Goal: Information Seeking & Learning: Learn about a topic

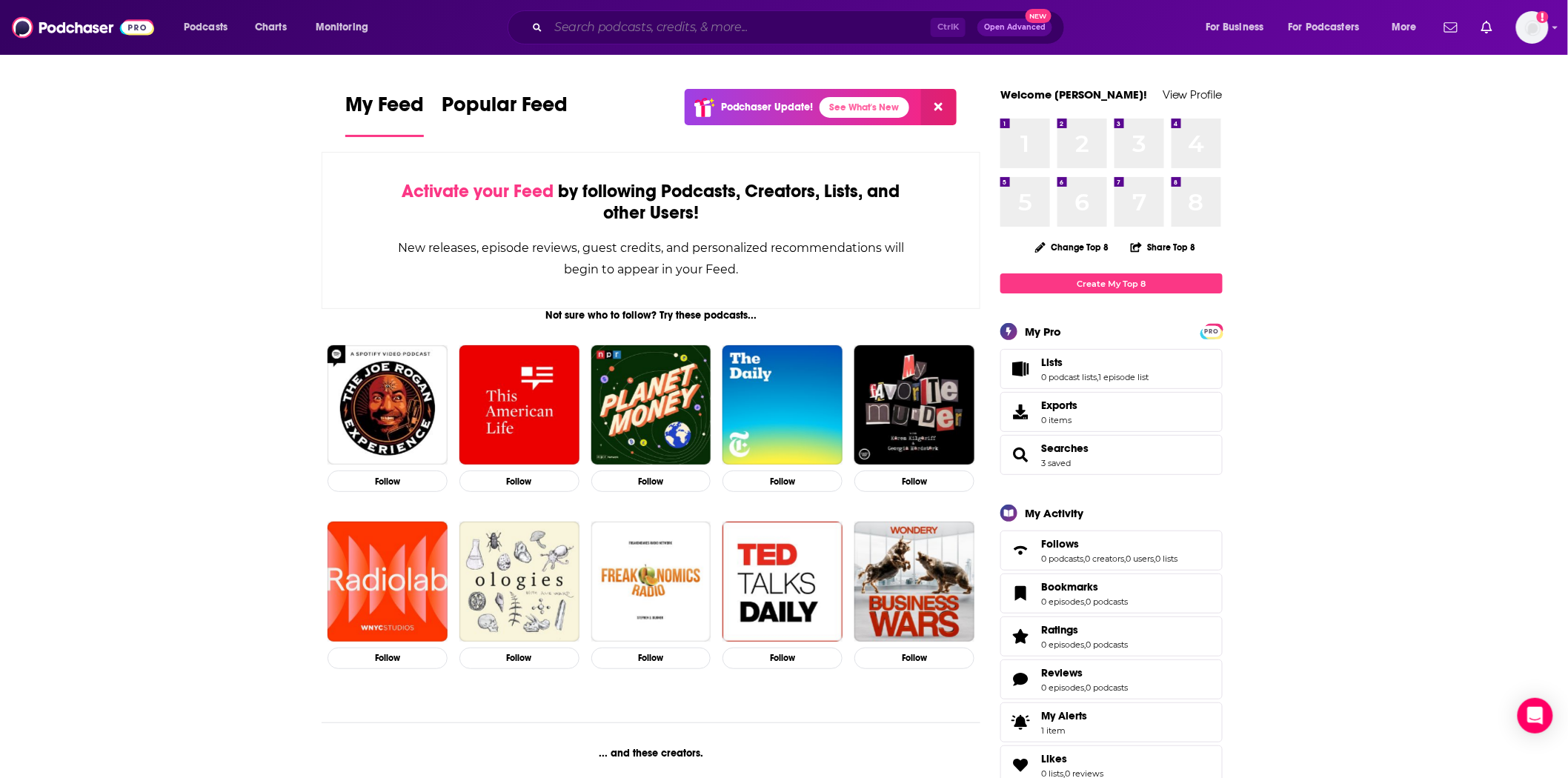
click at [593, 17] on input "Search podcasts, credits, & more..." at bounding box center [739, 27] width 383 height 24
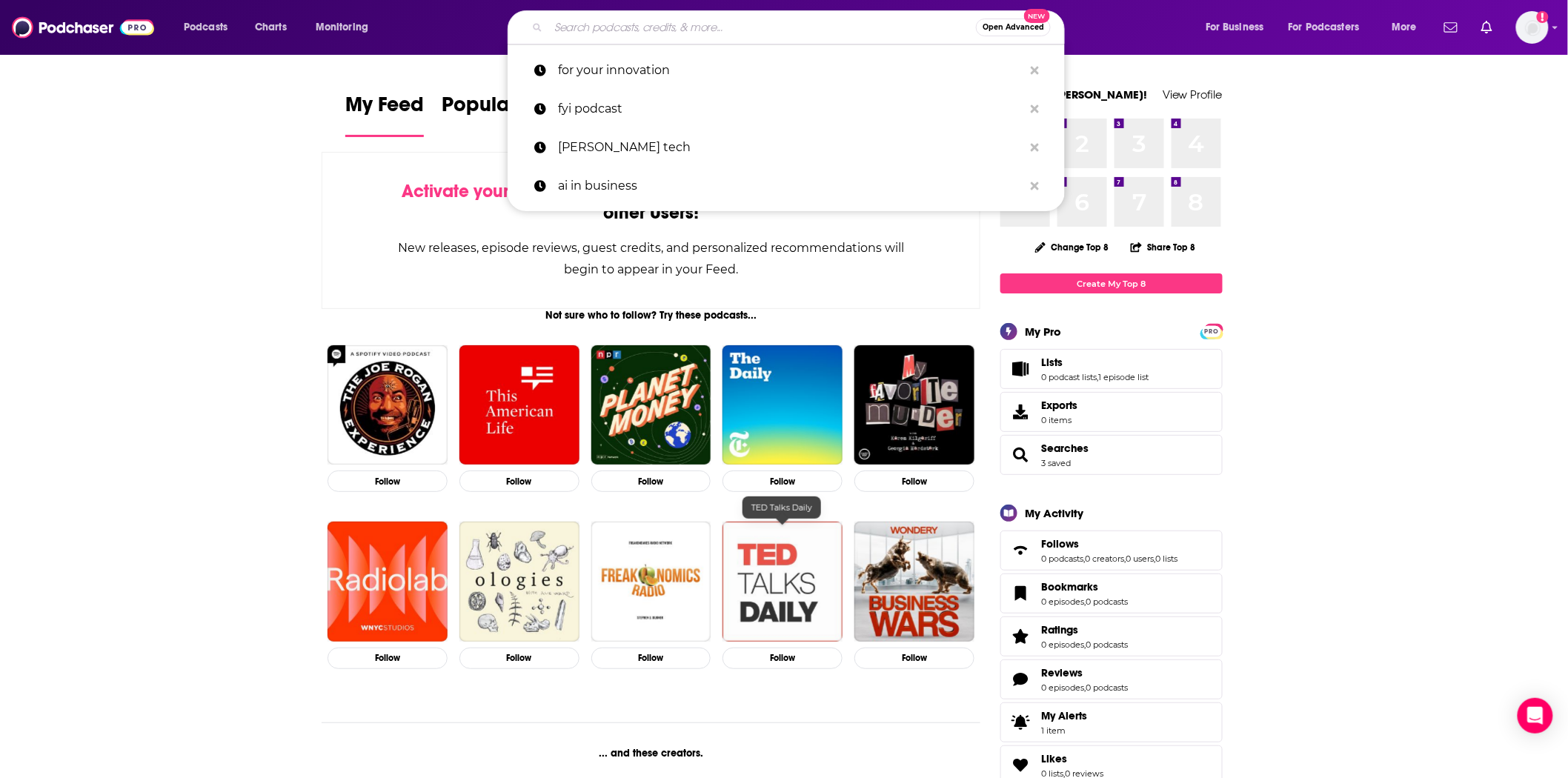
click at [784, 583] on img "TED Talks Daily" at bounding box center [782, 581] width 120 height 120
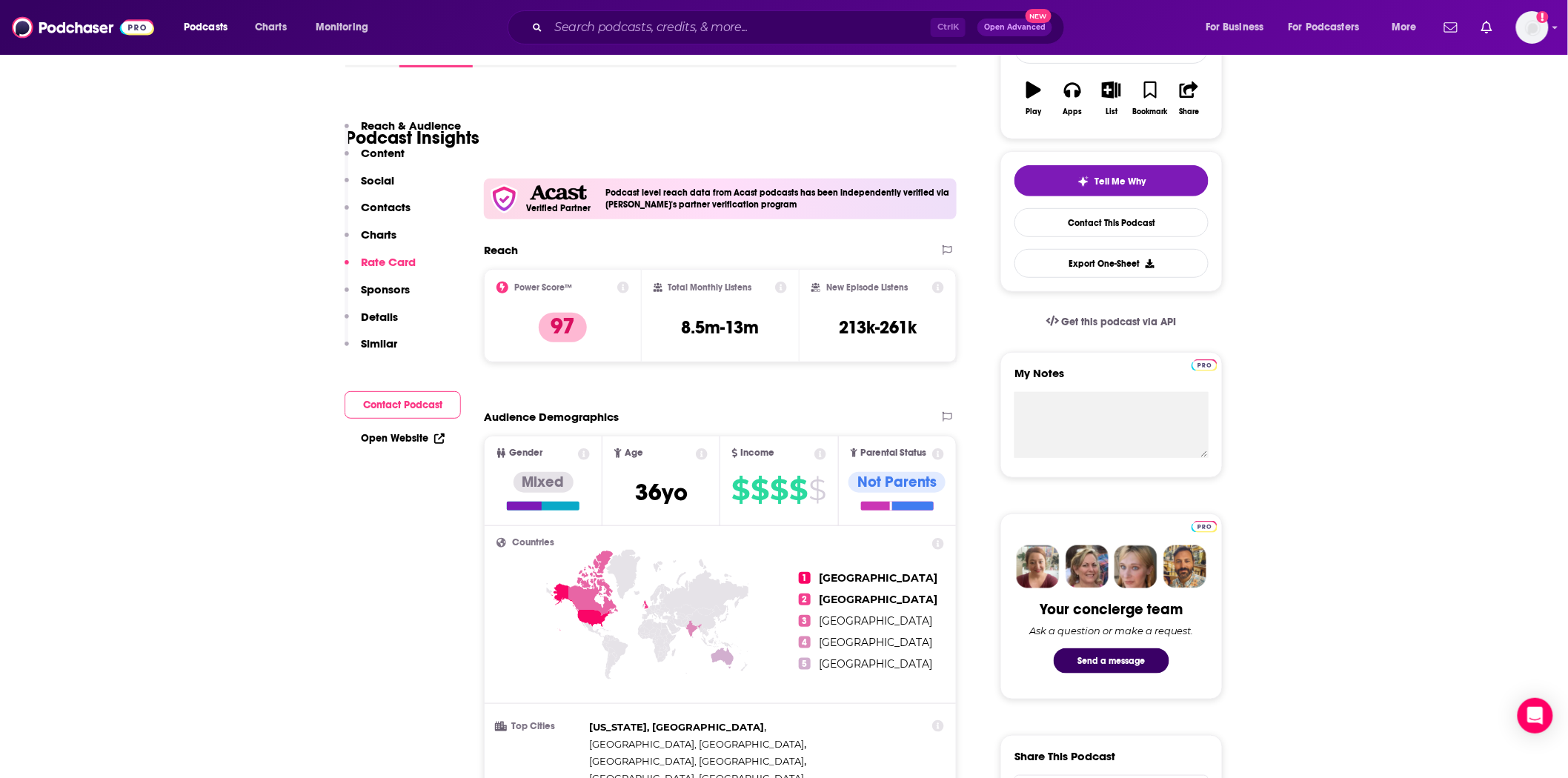
drag, startPoint x: 244, startPoint y: 452, endPoint x: 263, endPoint y: 157, distance: 295.6
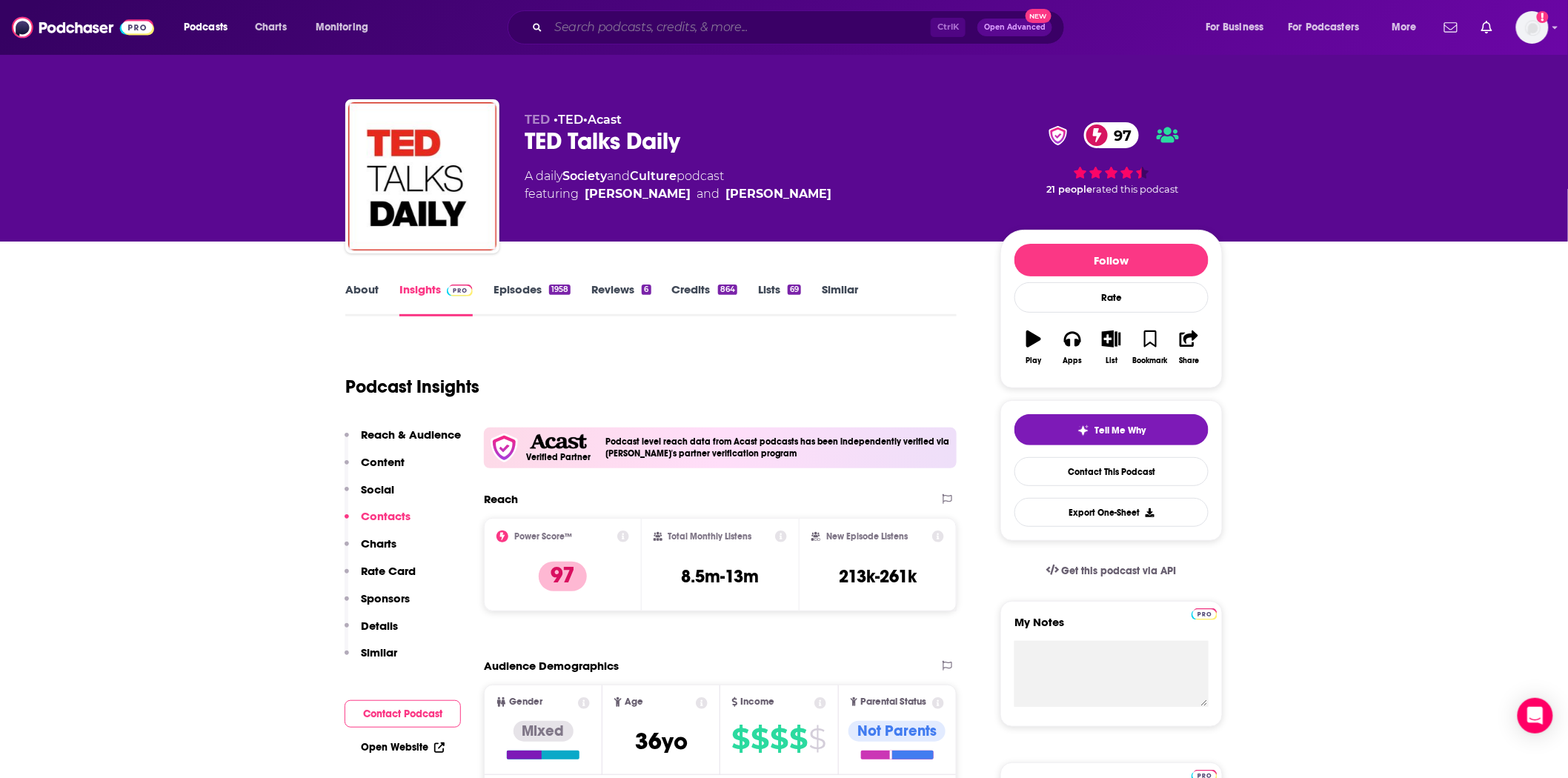
click at [646, 33] on input "Search podcasts, credits, & more..." at bounding box center [739, 27] width 383 height 24
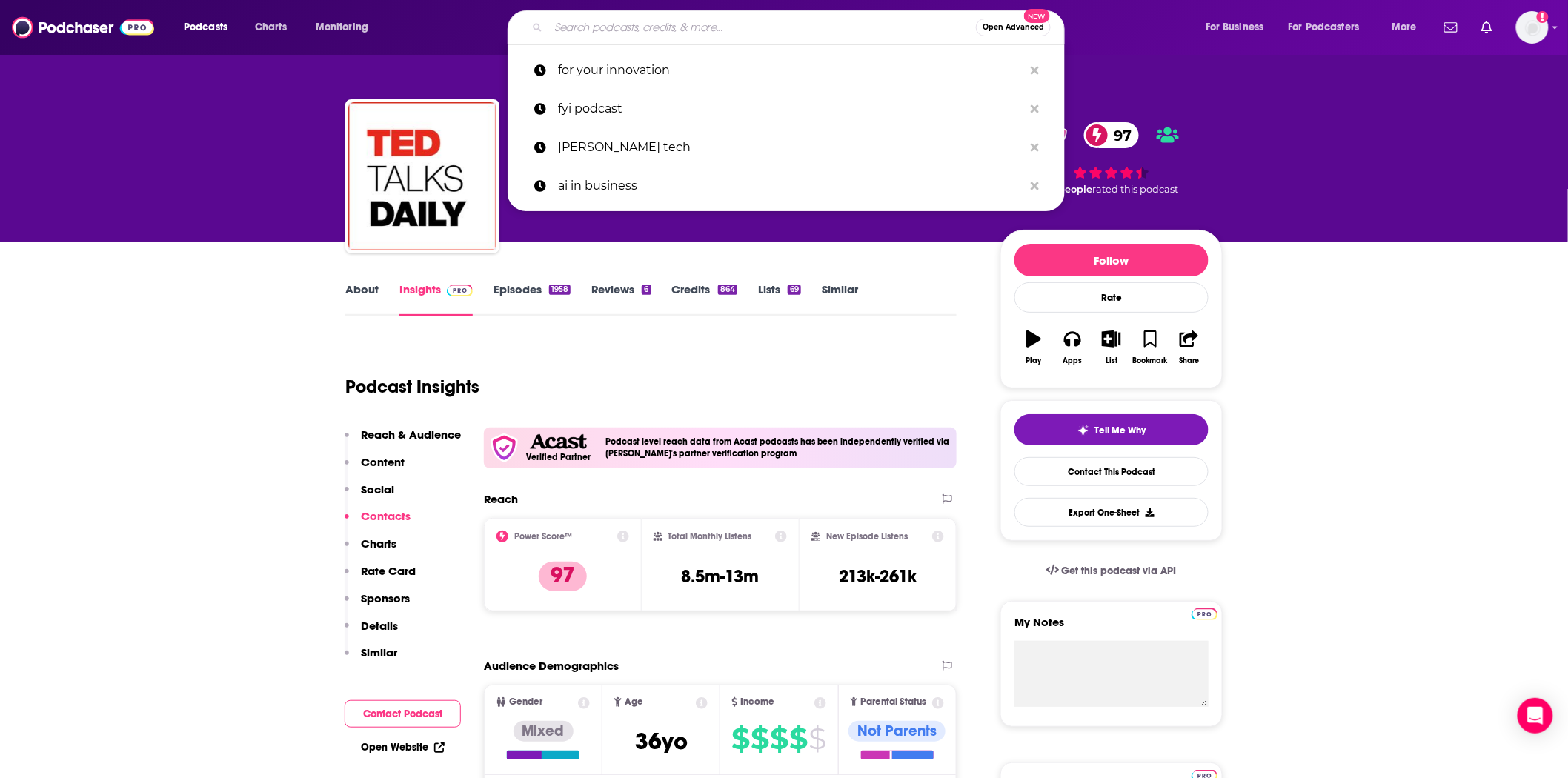
type input "e"
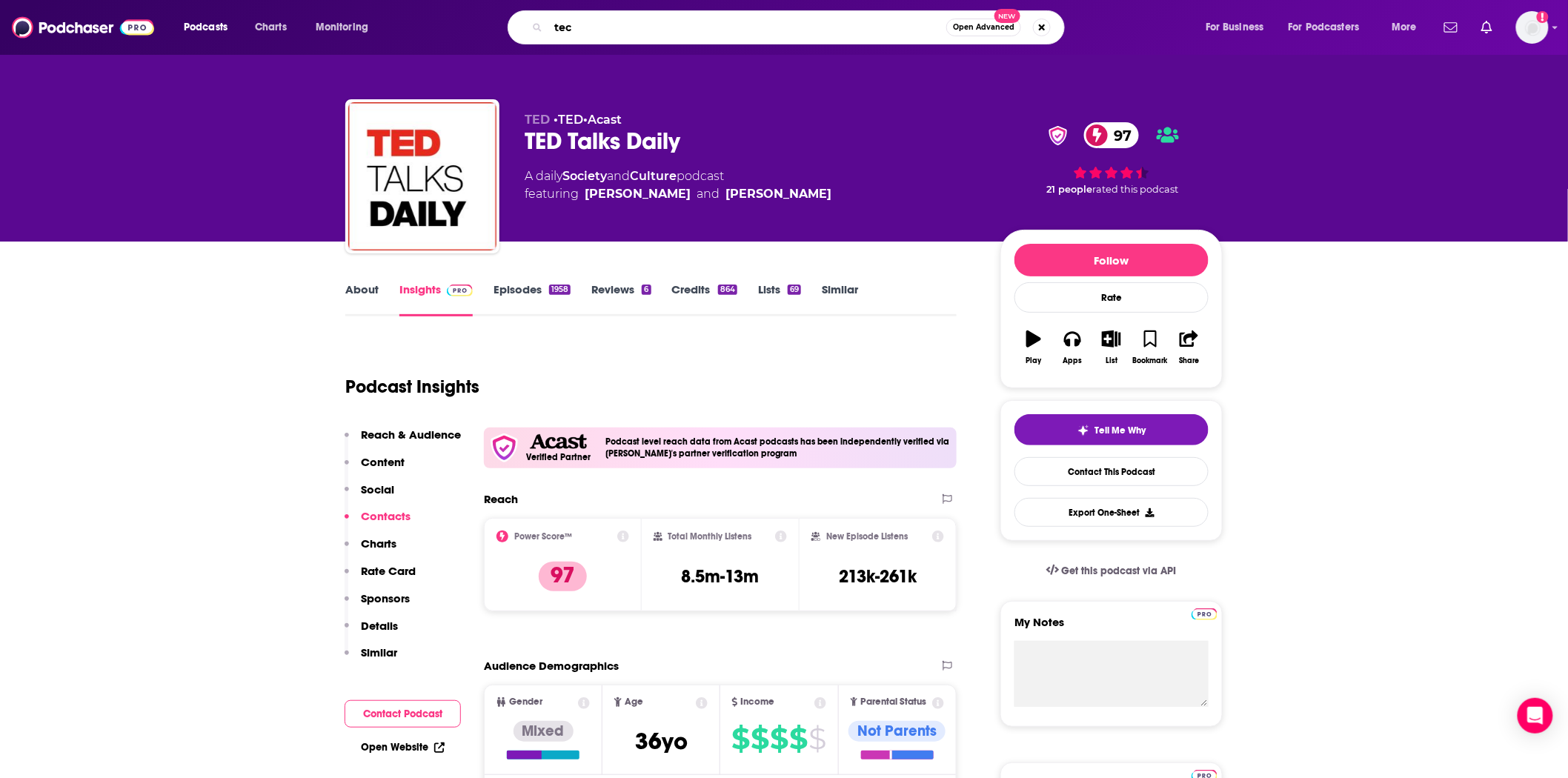
type input "tech"
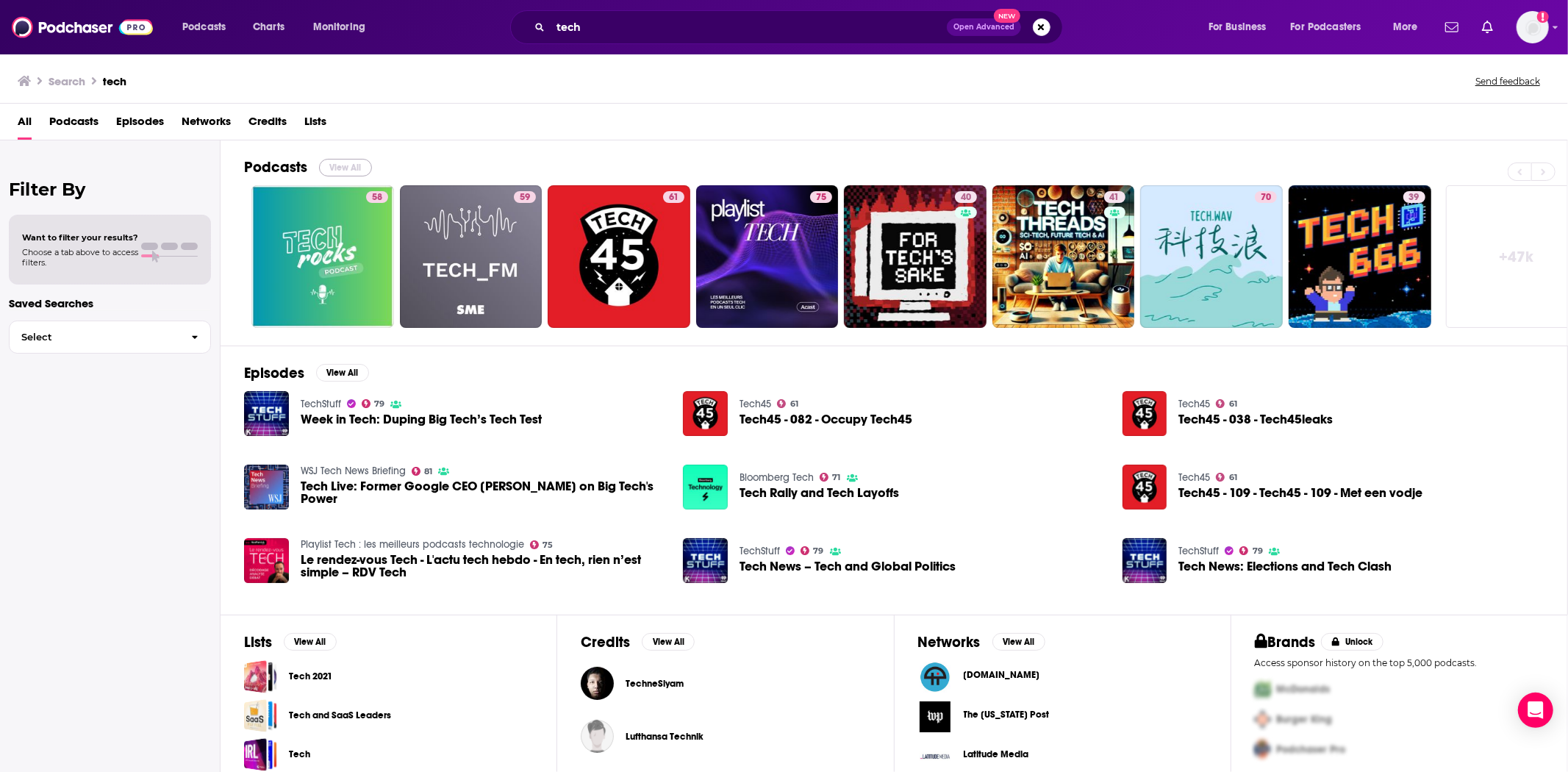
click at [332, 170] on button "View All" at bounding box center [346, 167] width 53 height 17
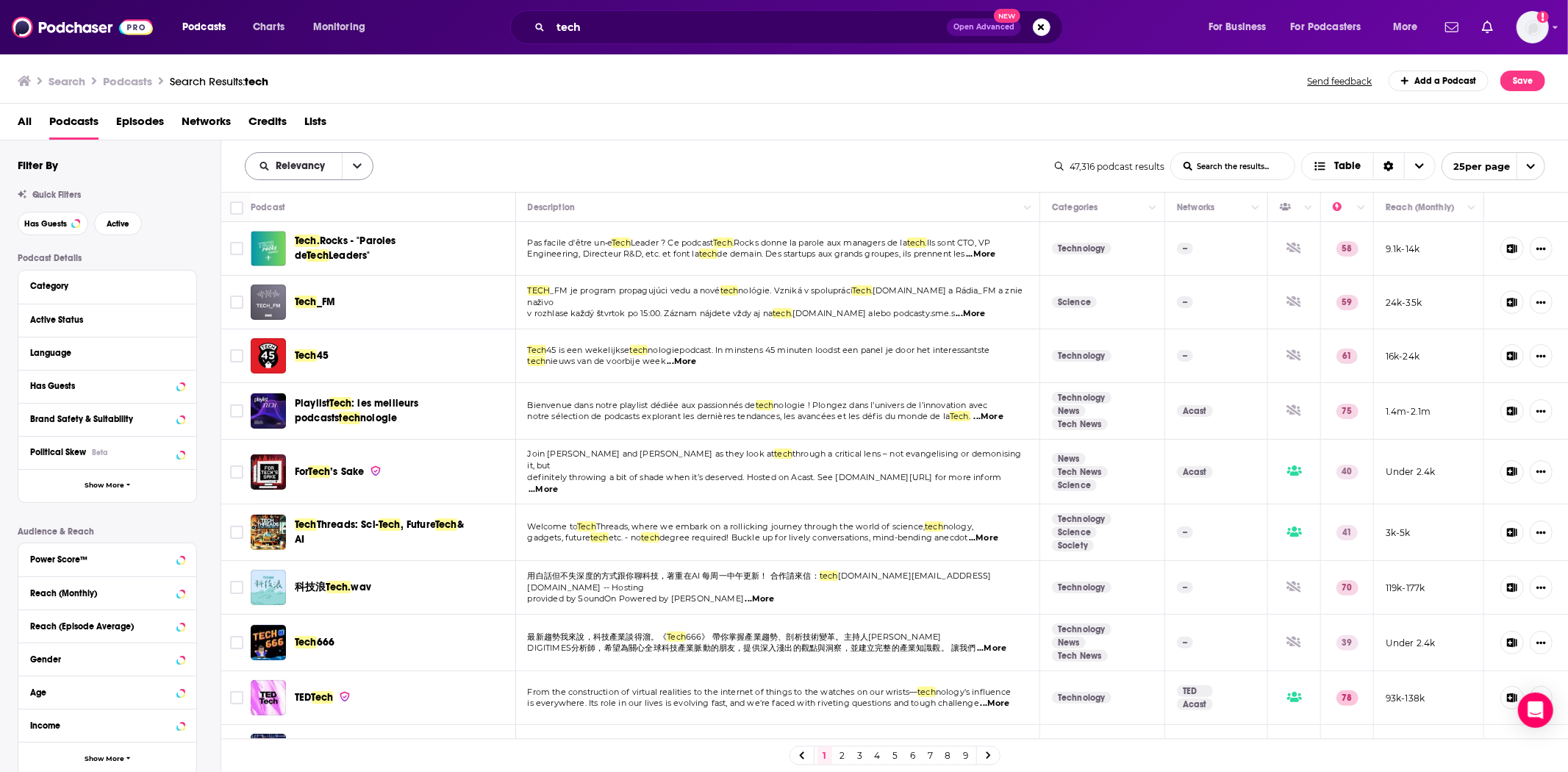
click at [363, 164] on button "open menu" at bounding box center [357, 166] width 31 height 27
click at [363, 164] on button "close menu" at bounding box center [357, 166] width 31 height 27
click at [358, 159] on button "open menu" at bounding box center [357, 166] width 31 height 27
click at [280, 297] on div "Power Score" at bounding box center [309, 292] width 129 height 25
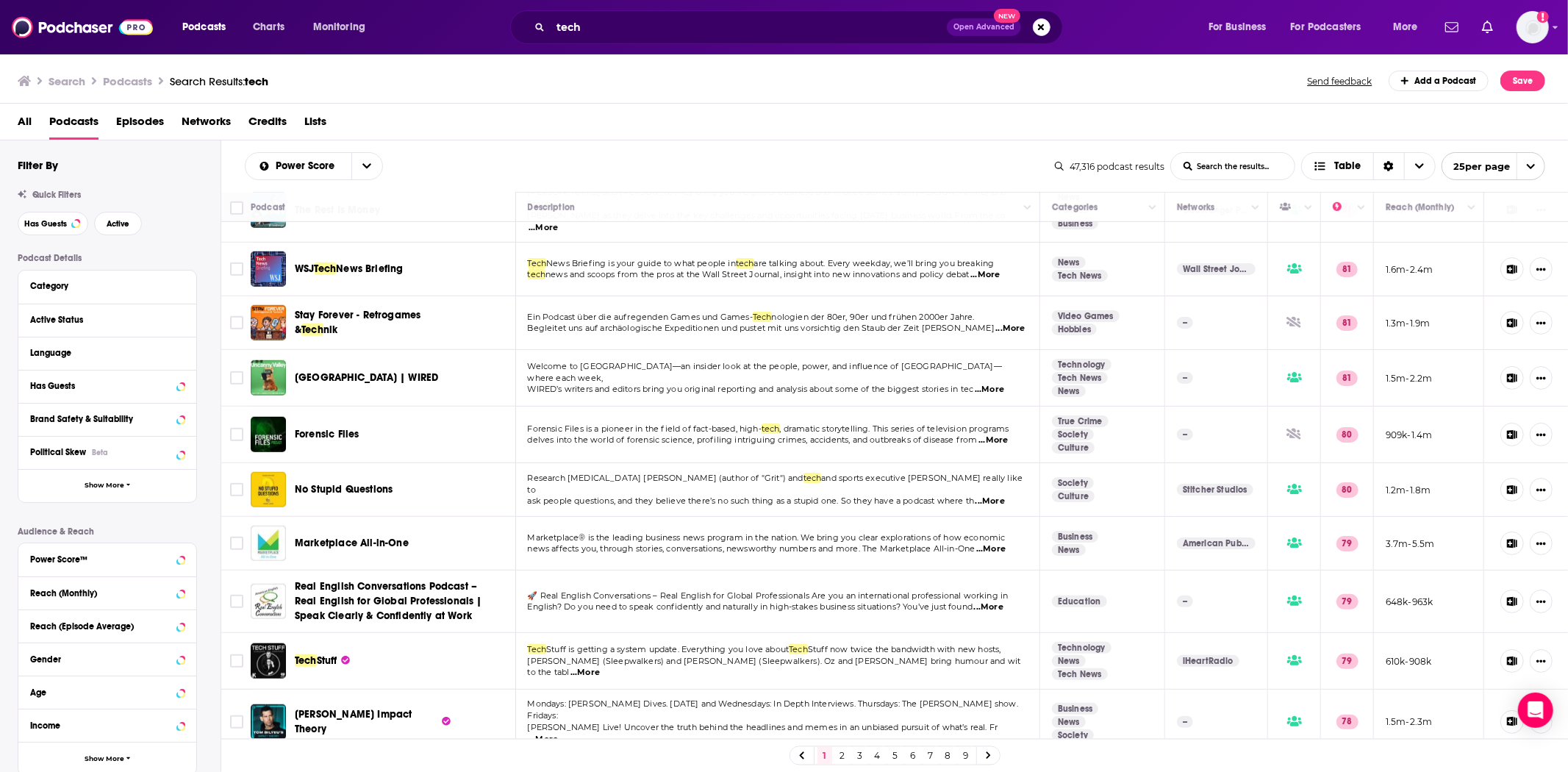
scroll to position [904, 0]
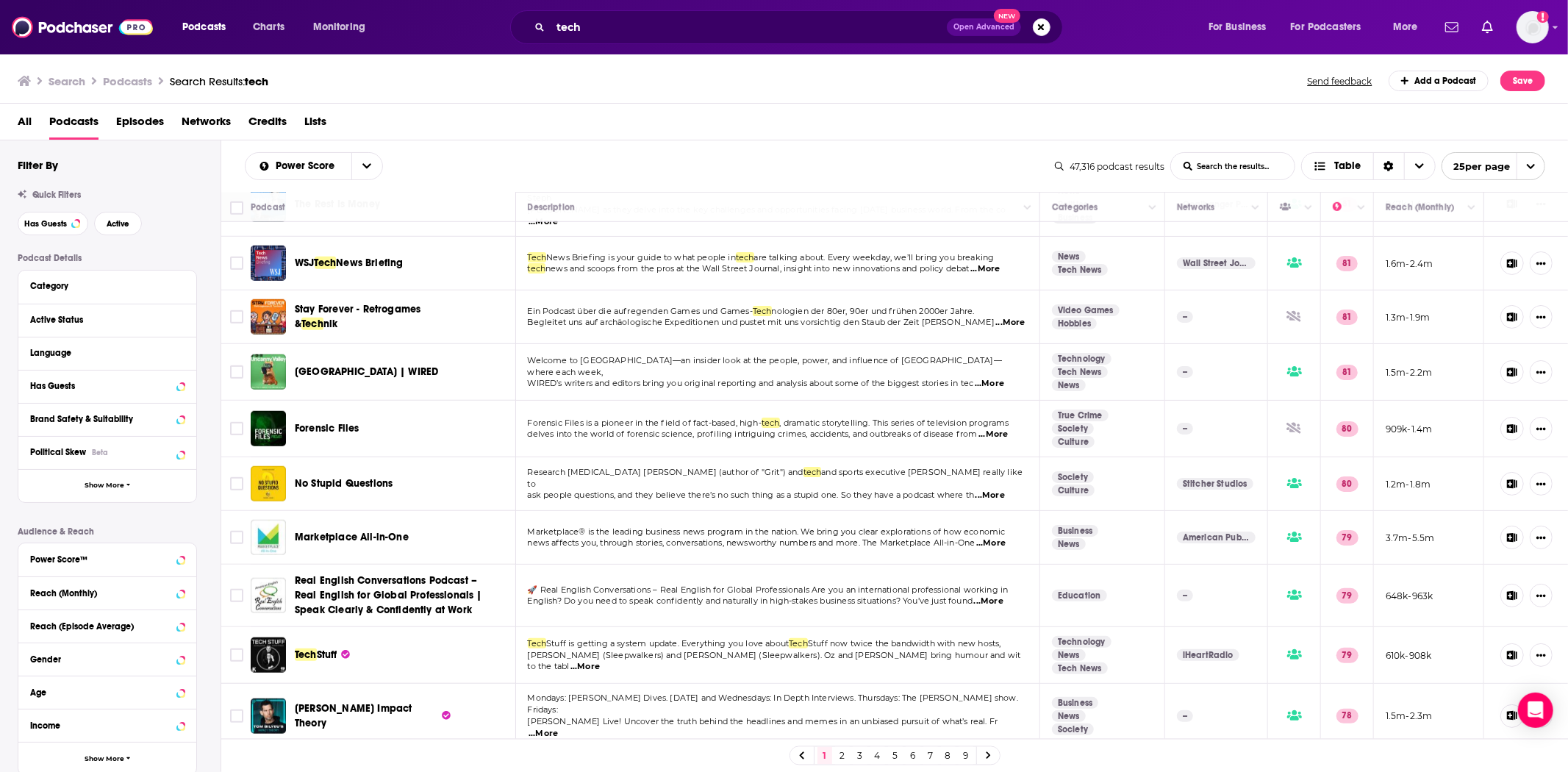
click at [840, 753] on link "2" at bounding box center [842, 755] width 14 height 17
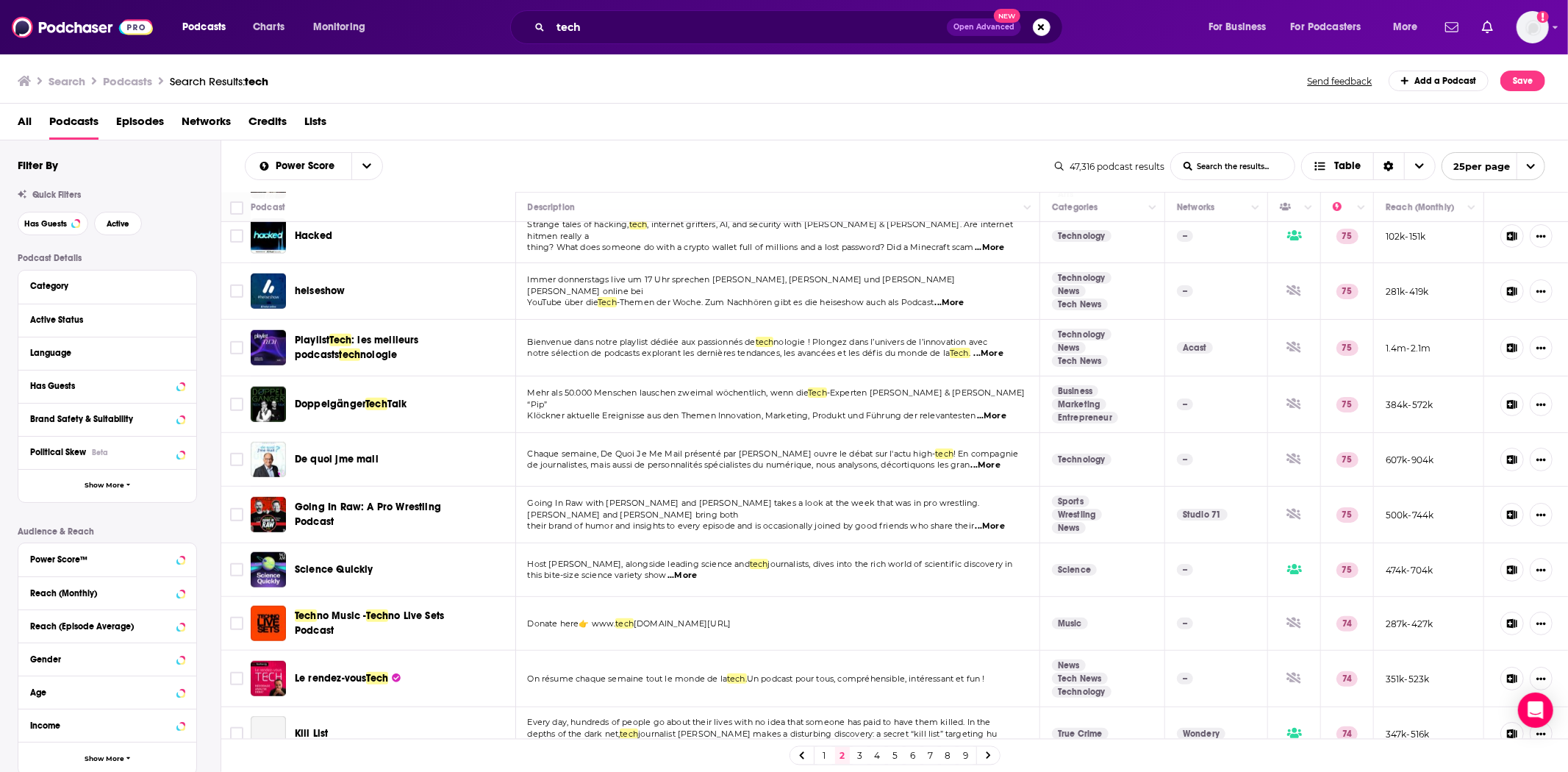
scroll to position [865, 0]
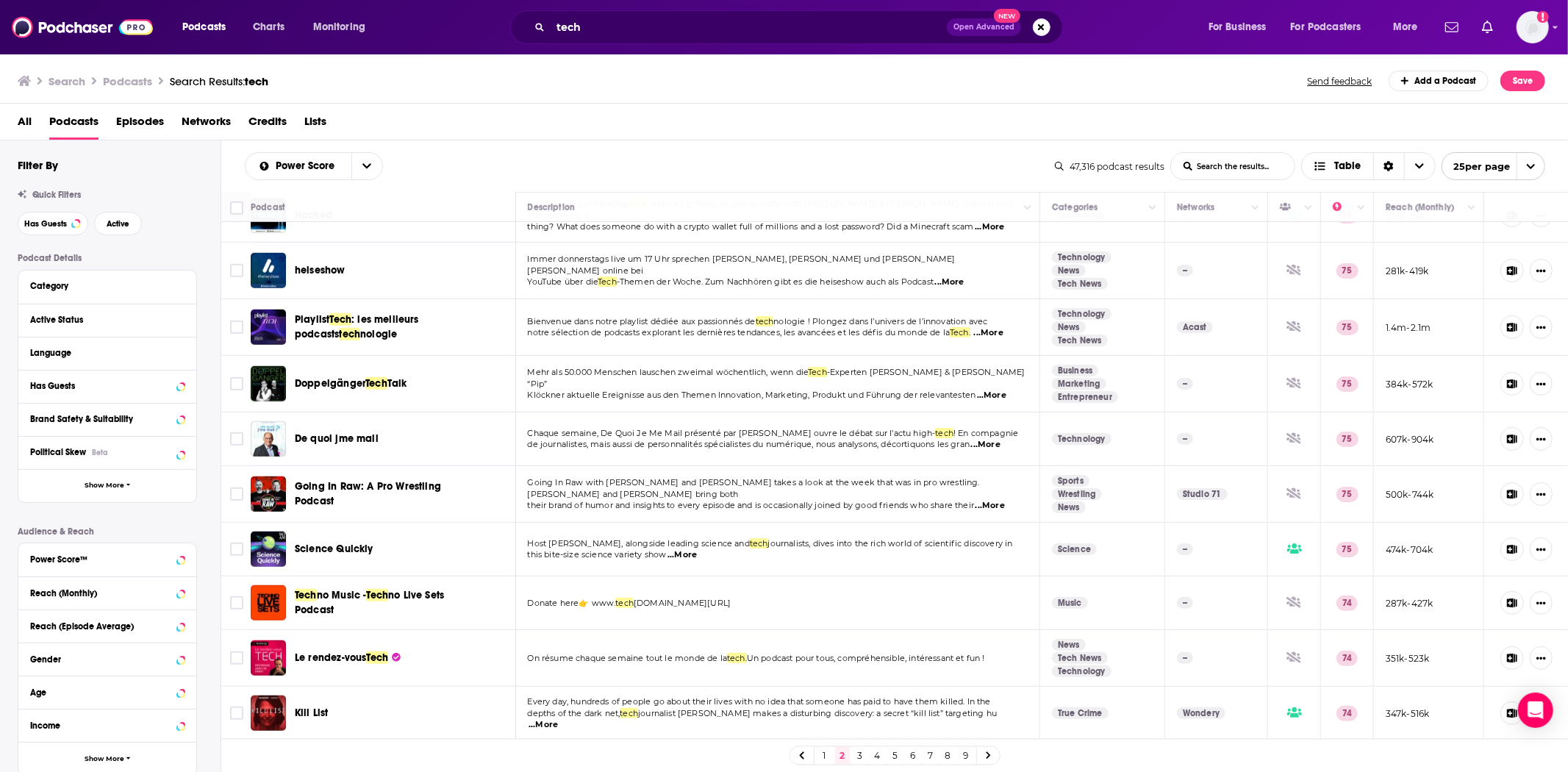
drag, startPoint x: 860, startPoint y: 755, endPoint x: 1371, endPoint y: 2, distance: 910.0
click at [860, 755] on link "3" at bounding box center [859, 755] width 14 height 17
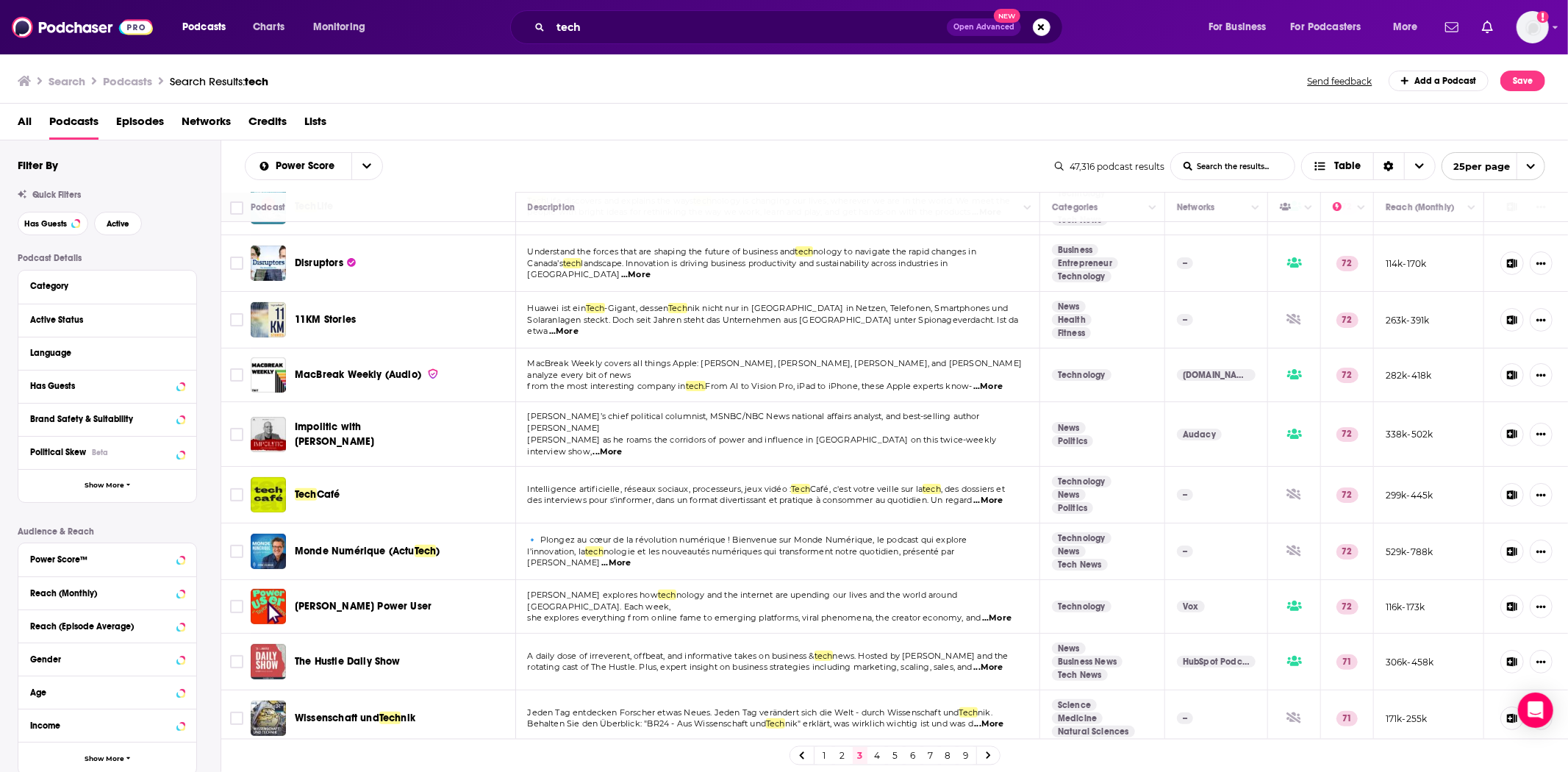
scroll to position [408, 0]
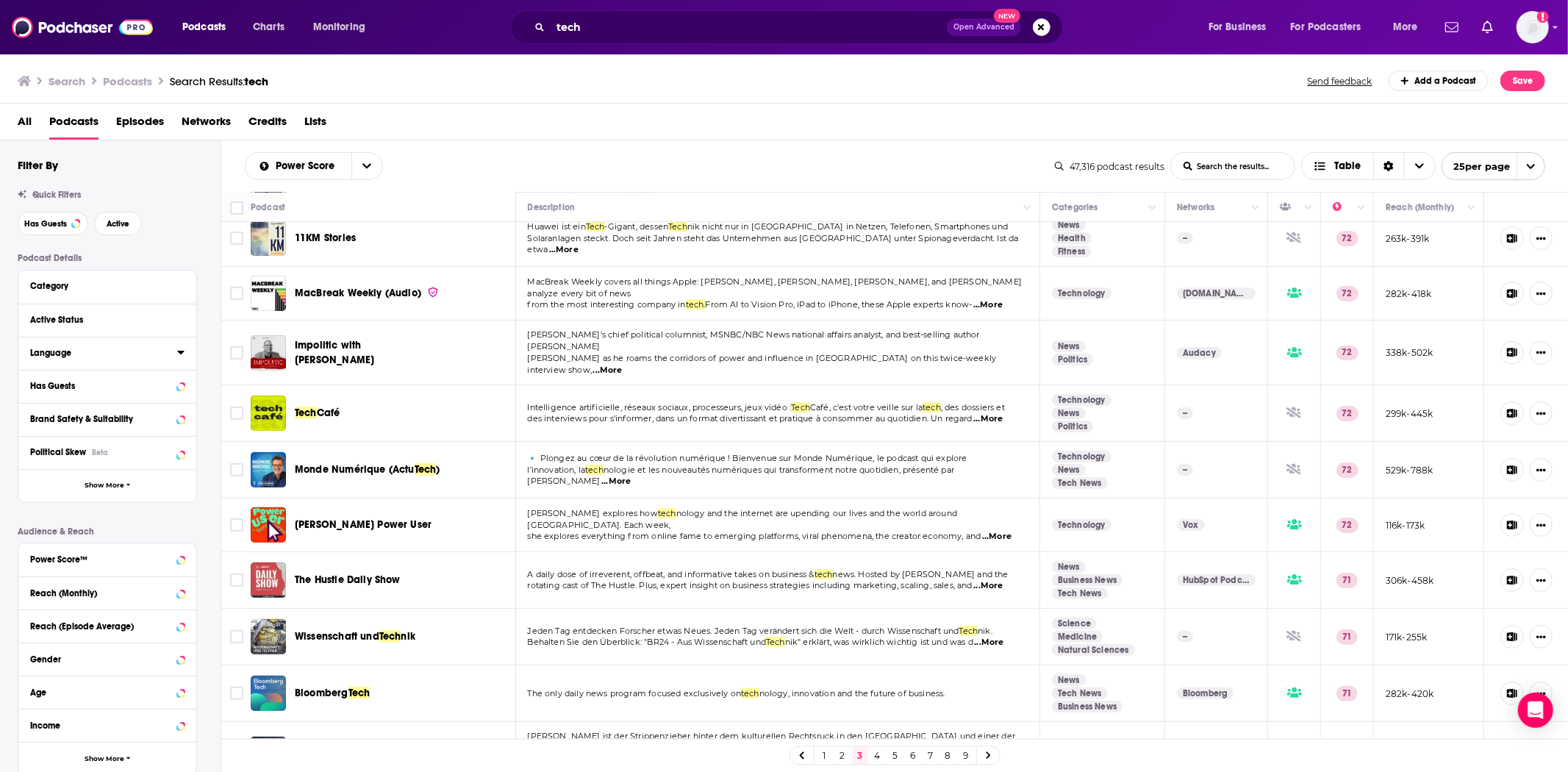
click at [42, 347] on button "Language" at bounding box center [104, 352] width 147 height 18
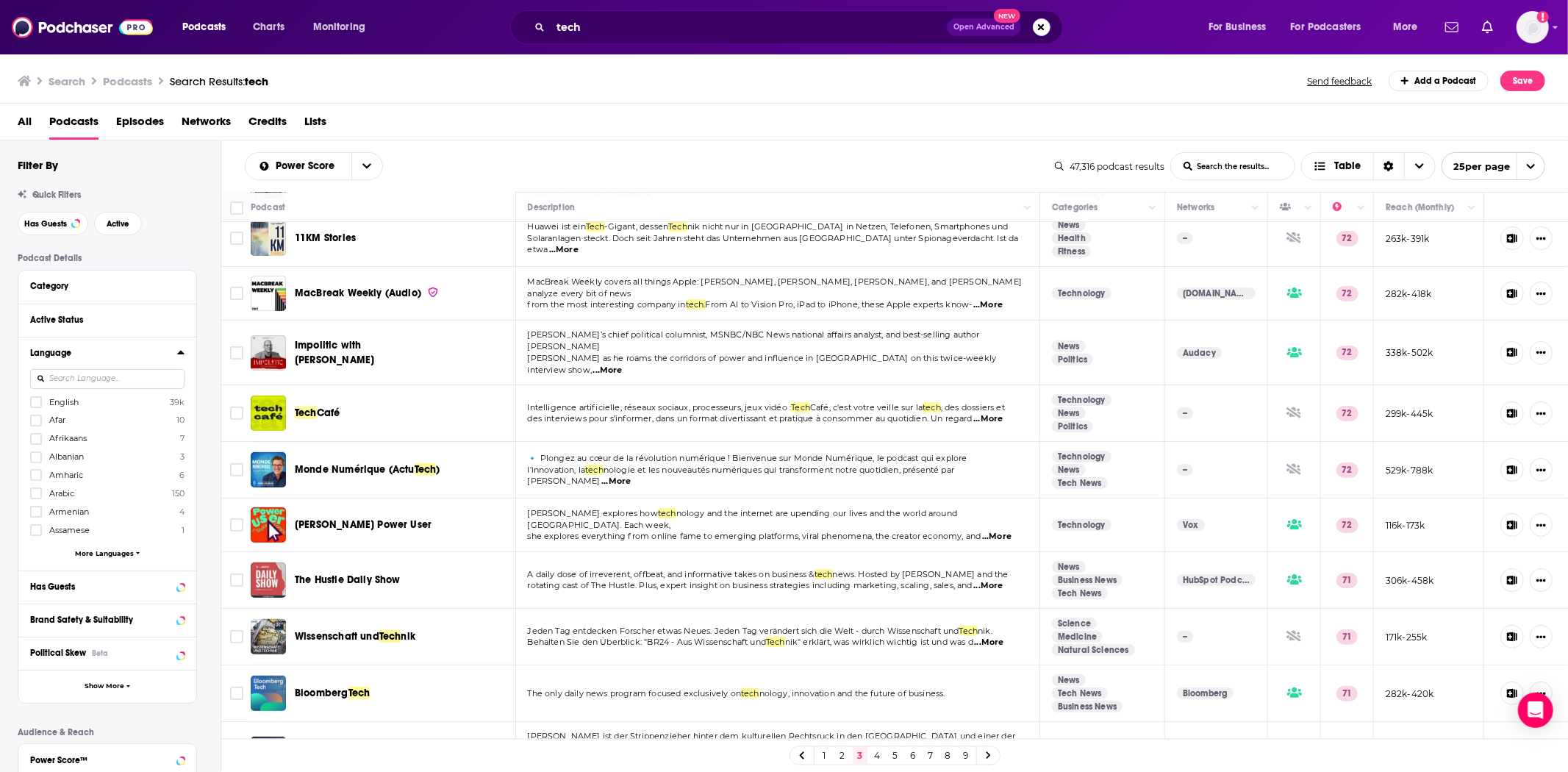
click at [59, 401] on span "English" at bounding box center [64, 402] width 30 height 11
click at [36, 407] on input "multiSelectOption-en-0" at bounding box center [36, 407] width 0 height 0
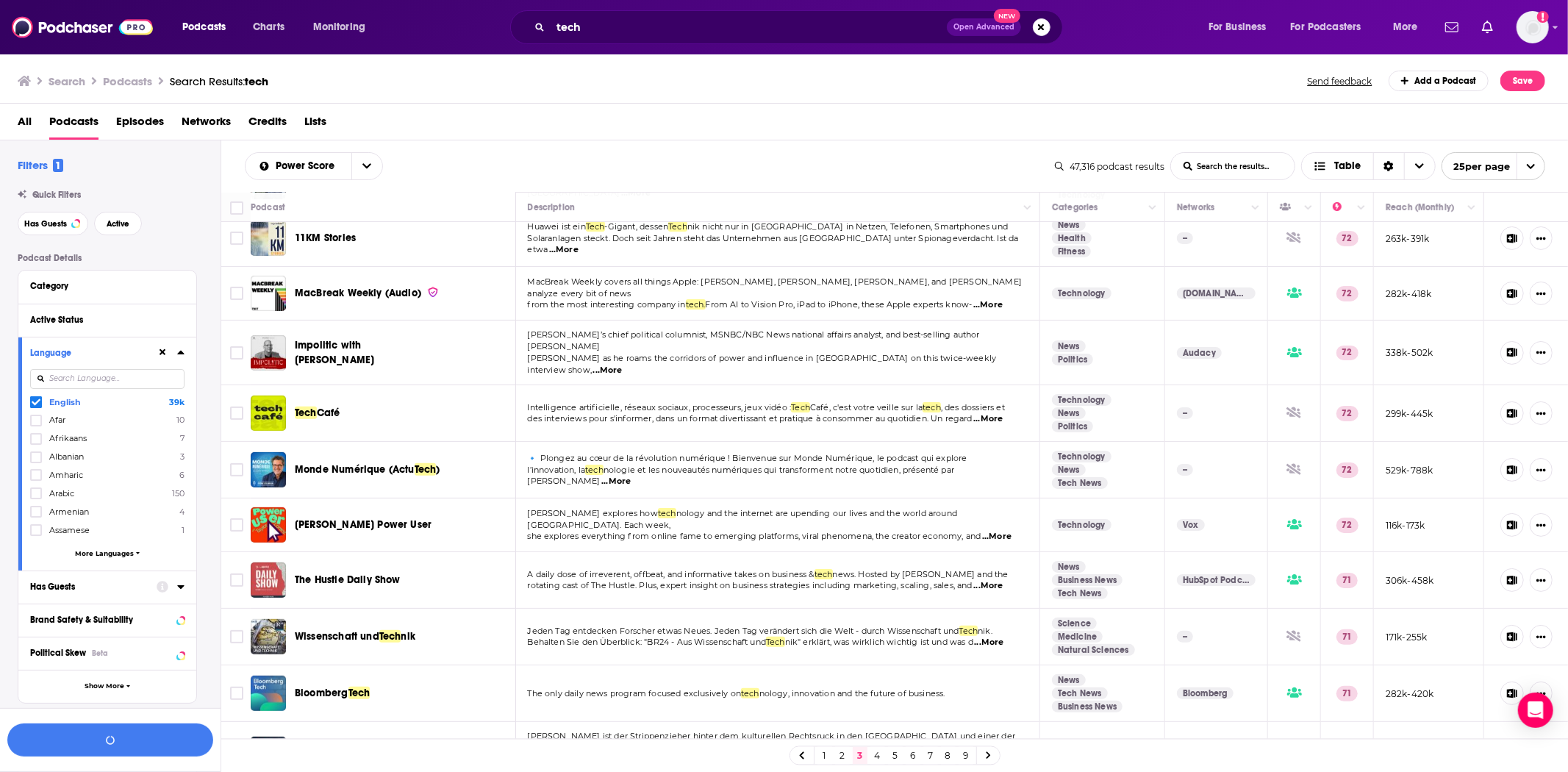
click at [112, 589] on button "Has Guests" at bounding box center [93, 586] width 127 height 18
click at [100, 616] on span "All" at bounding box center [99, 614] width 137 height 19
click at [74, 658] on span "Has guests" at bounding box center [80, 662] width 86 height 8
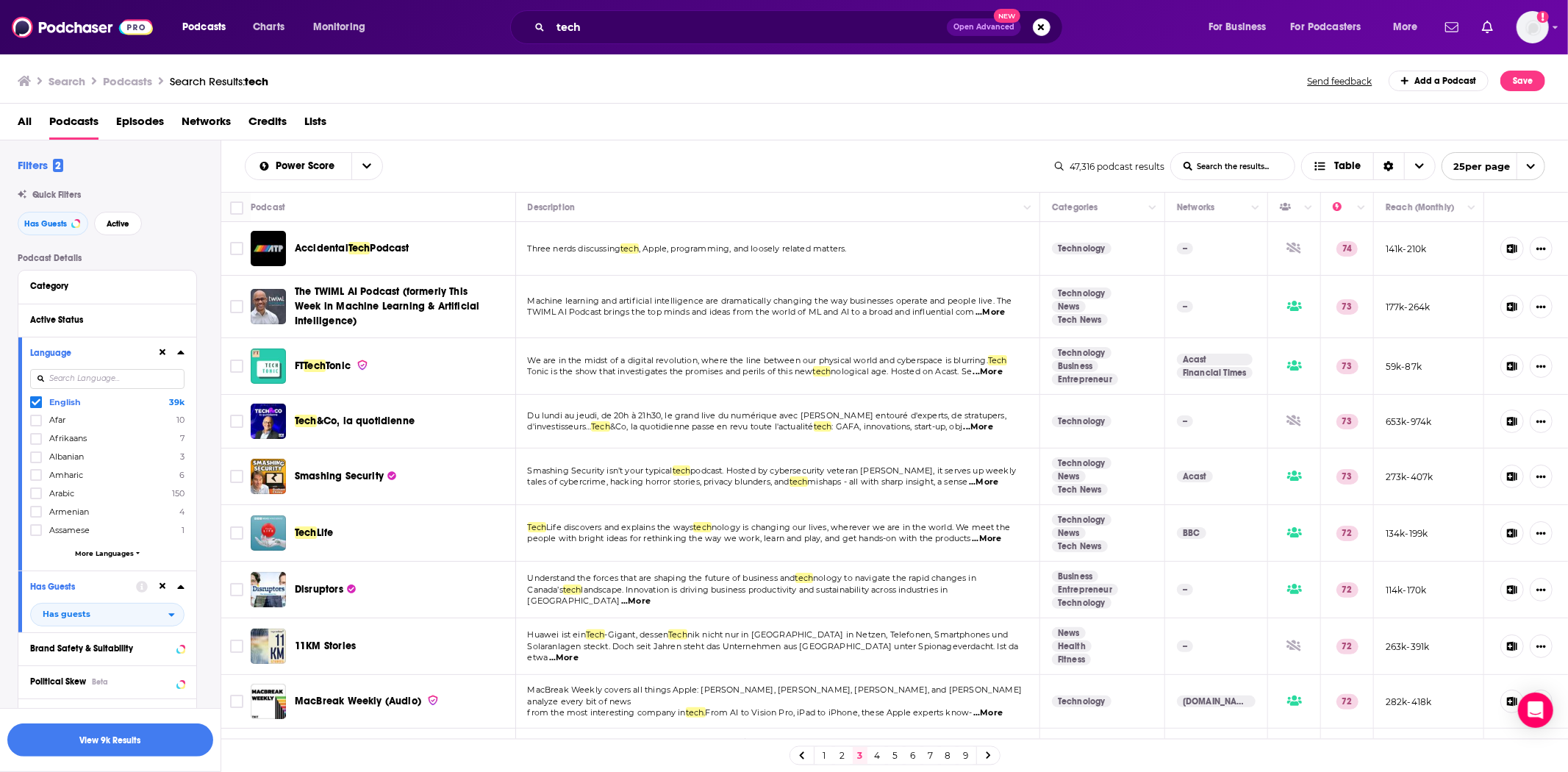
scroll to position [653, 0]
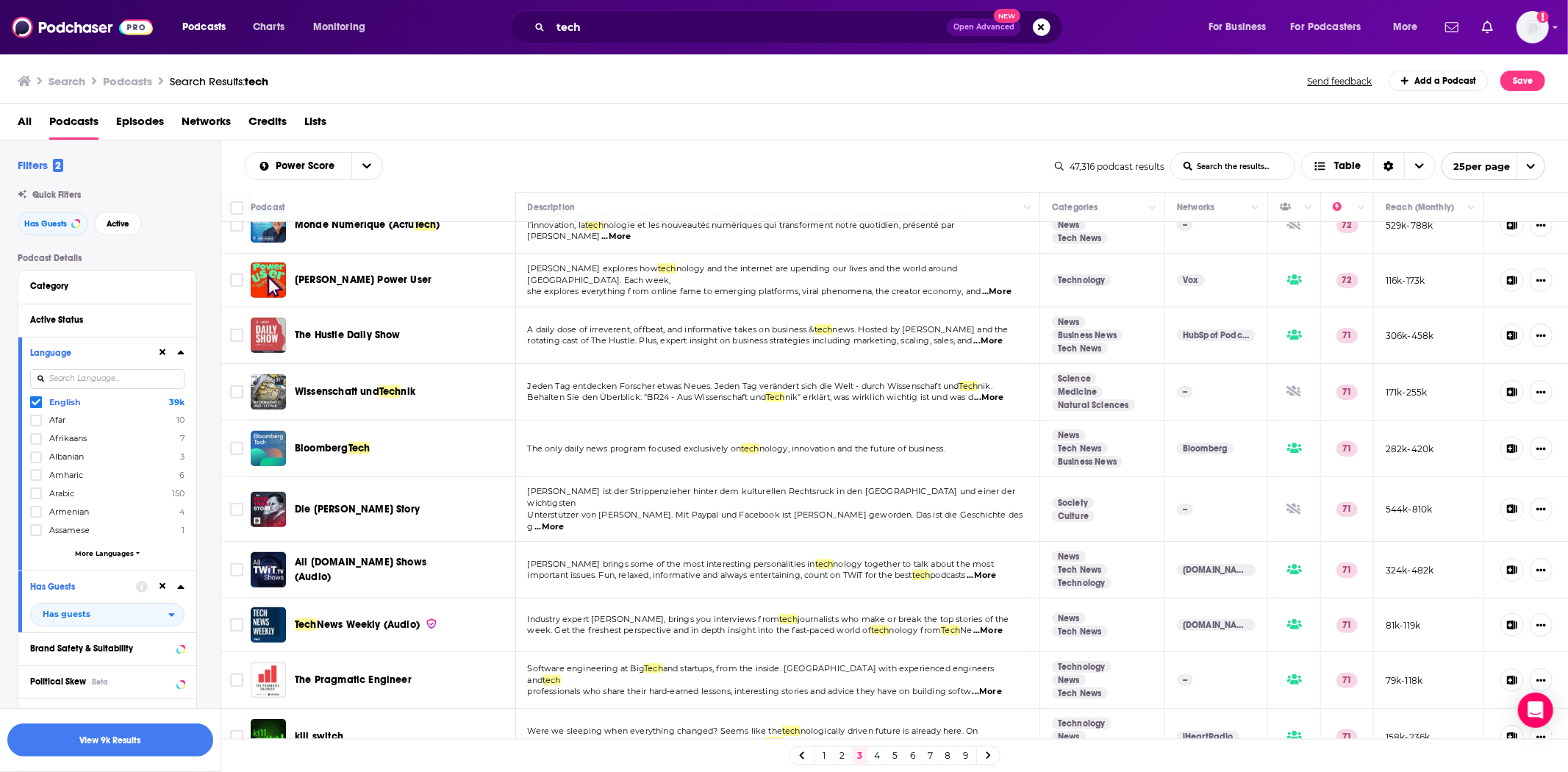
click at [846, 753] on link "2" at bounding box center [842, 755] width 14 height 17
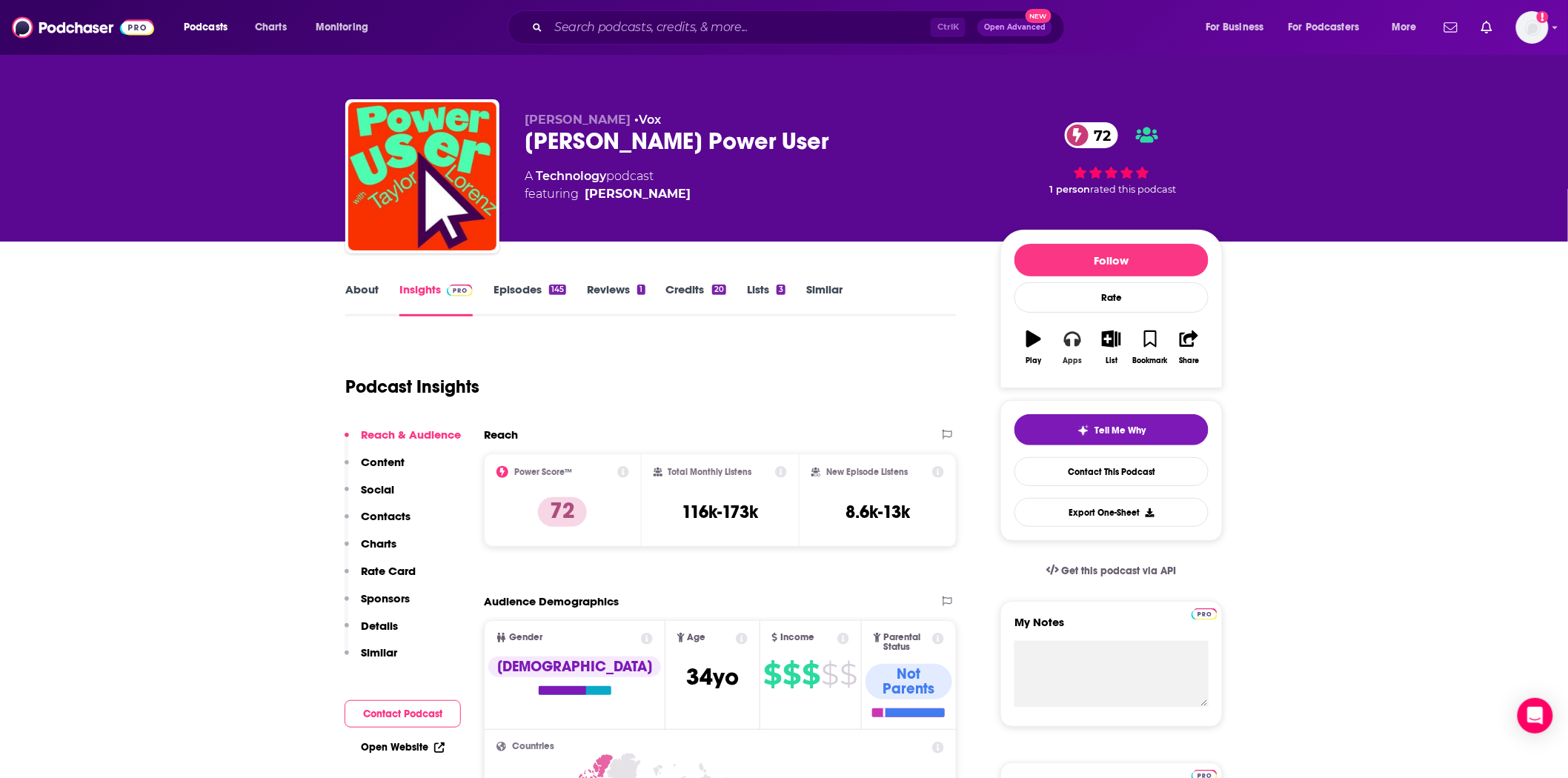
click at [1076, 353] on button "Apps" at bounding box center [1072, 347] width 38 height 53
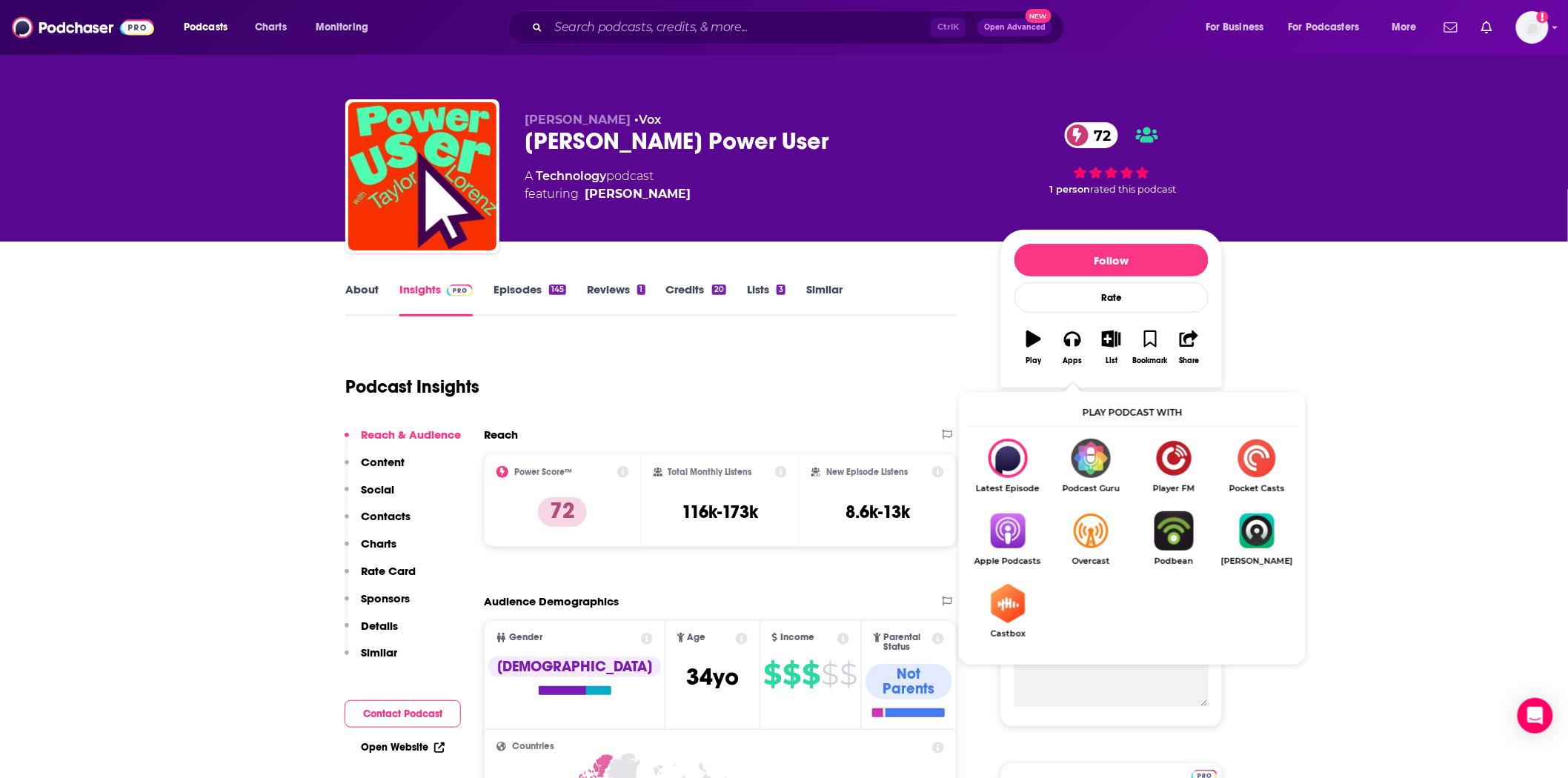
click at [1010, 527] on img "Show Listen On dropdown" at bounding box center [1007, 530] width 83 height 39
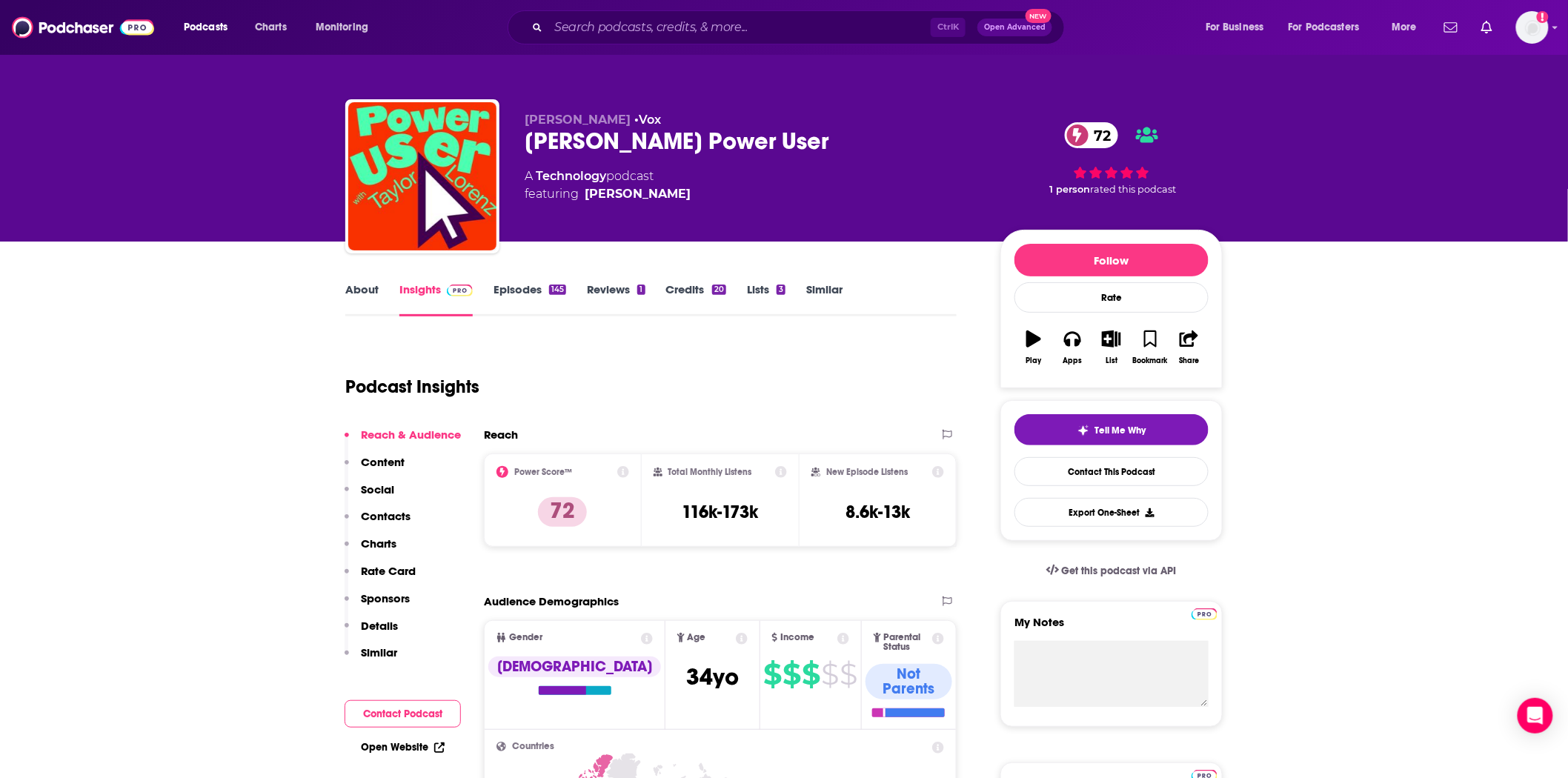
click at [704, 287] on link "Credits 20" at bounding box center [696, 299] width 60 height 34
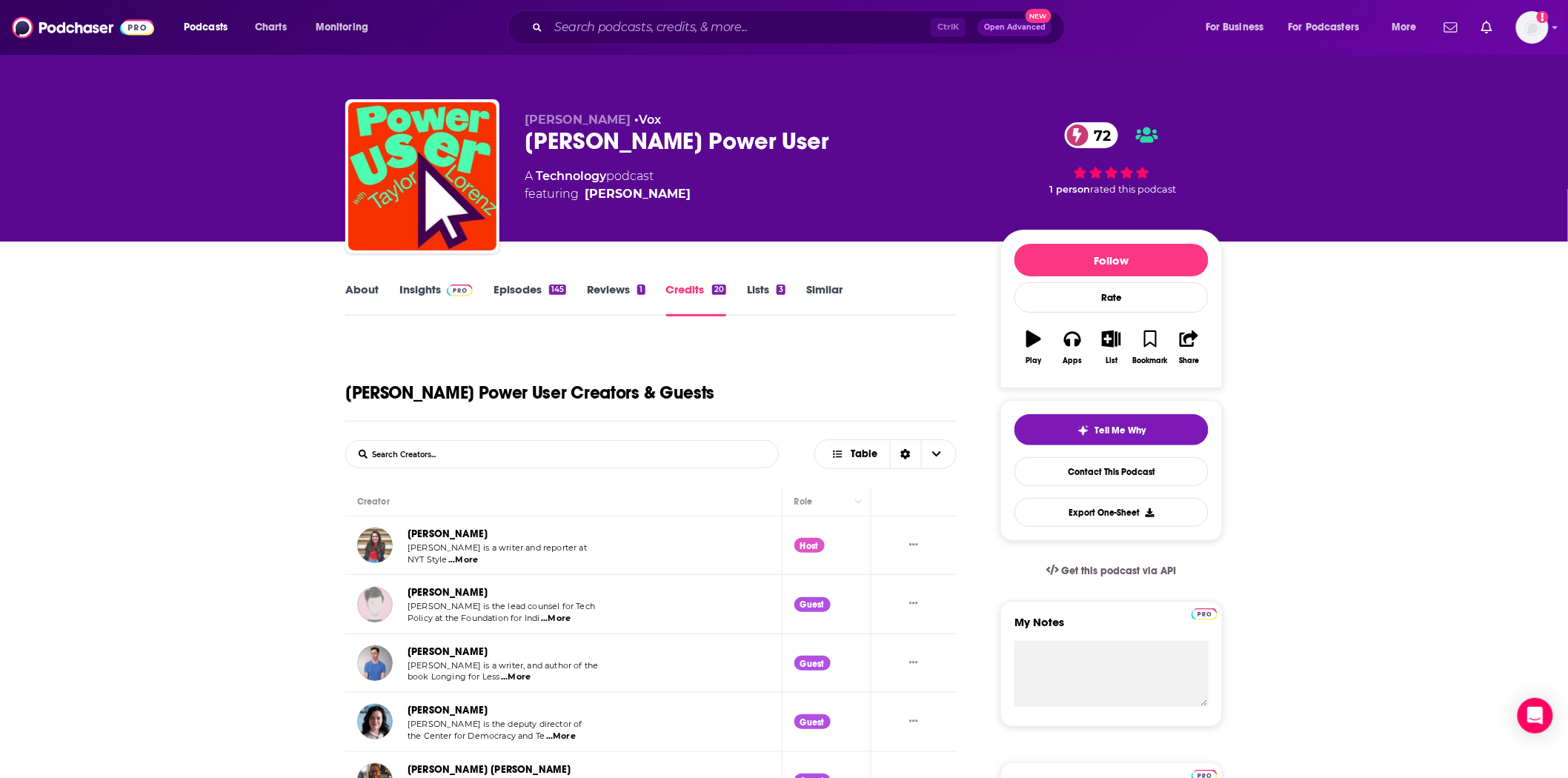
click at [354, 287] on link "About" at bounding box center [362, 299] width 34 height 34
